Goal: Information Seeking & Learning: Find specific fact

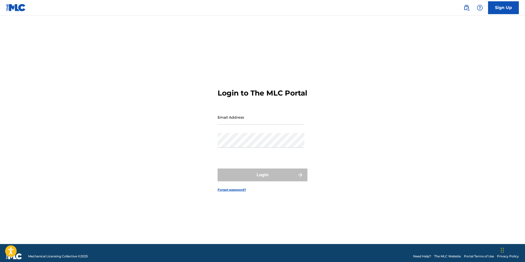
click at [440, 255] on link "The MLC Website" at bounding box center [447, 256] width 27 height 5
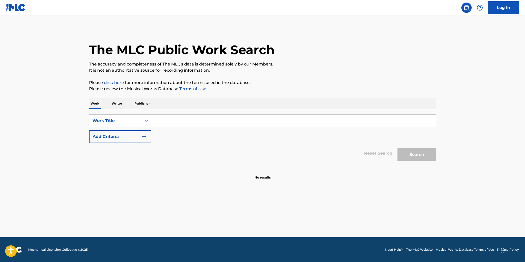
click at [161, 118] on input "Search Form" at bounding box center [293, 121] width 285 height 12
type input "[US_STATE] man"
click at [412, 153] on button "Search" at bounding box center [417, 154] width 39 height 13
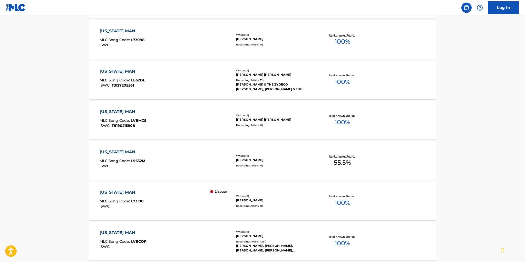
scroll to position [195, 0]
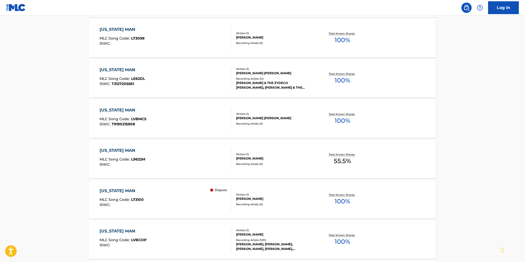
click at [262, 197] on div "[PERSON_NAME]" at bounding box center [275, 198] width 78 height 5
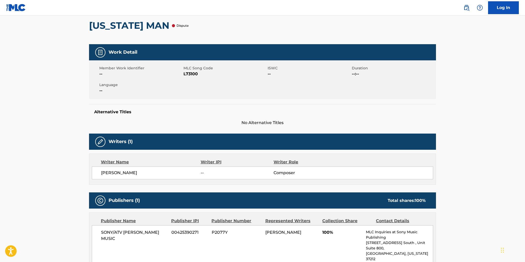
scroll to position [26, 0]
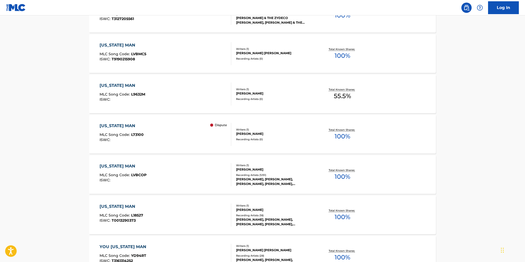
scroll to position [283, 0]
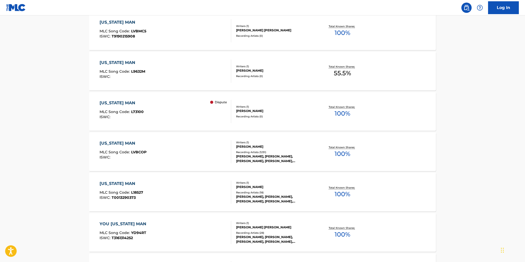
click at [286, 147] on div "[PERSON_NAME]" at bounding box center [275, 146] width 78 height 5
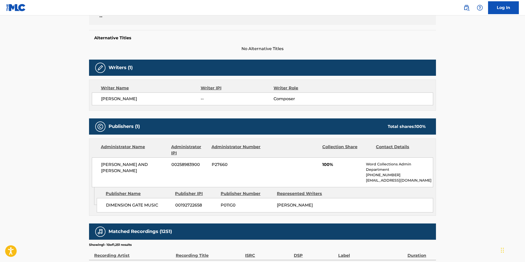
scroll to position [145, 0]
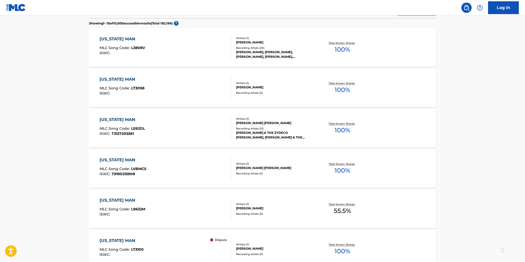
scroll to position [296, 0]
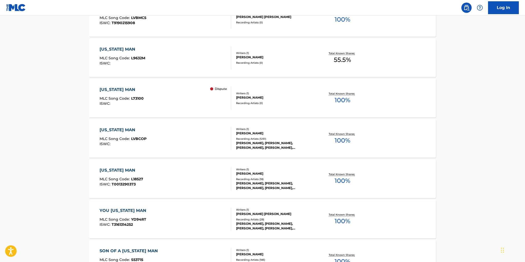
click at [251, 101] on div "Recording Artists ( 0 )" at bounding box center [275, 103] width 78 height 4
